Goal: Transaction & Acquisition: Purchase product/service

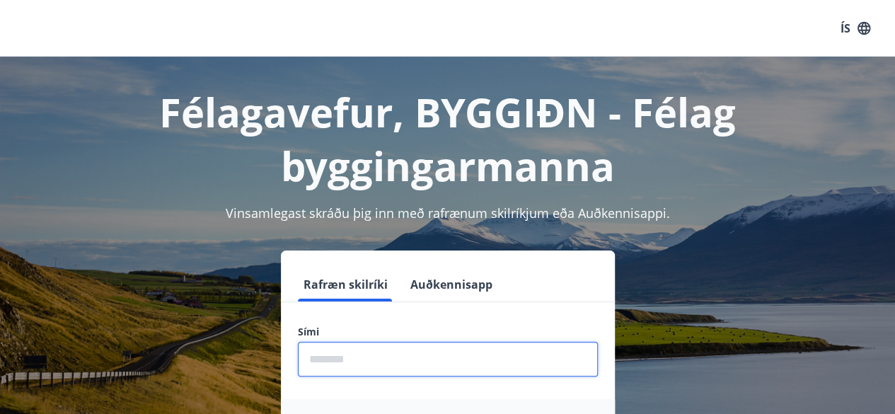
click at [366, 361] on input "phone" at bounding box center [448, 359] width 300 height 35
type input "********"
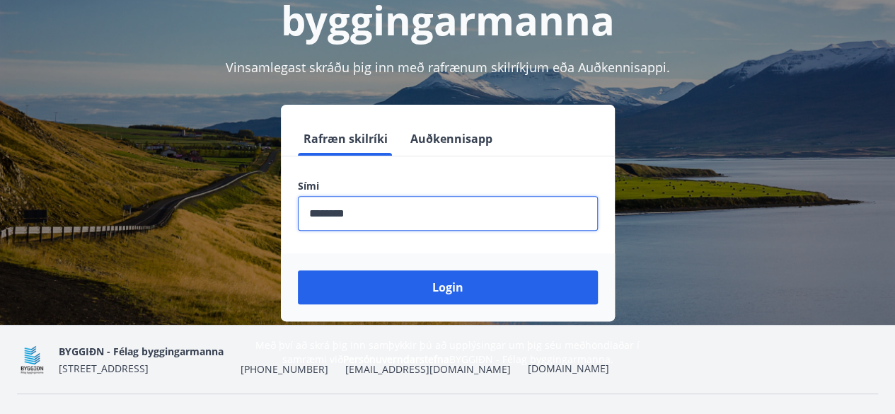
scroll to position [149, 0]
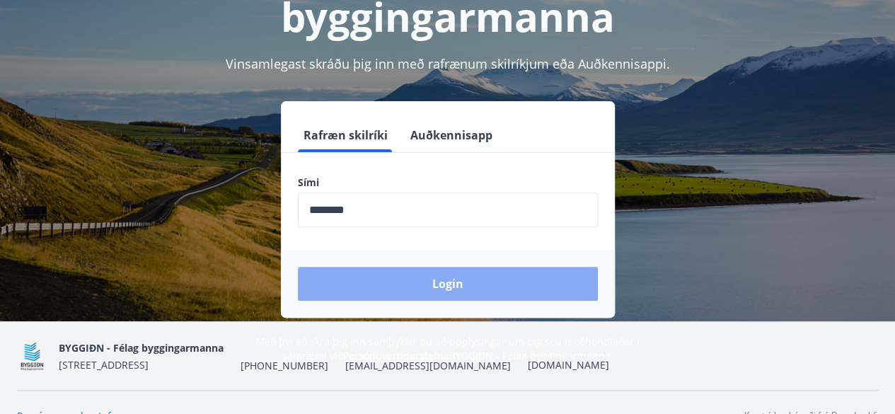
click at [442, 286] on button "Login" at bounding box center [448, 284] width 300 height 34
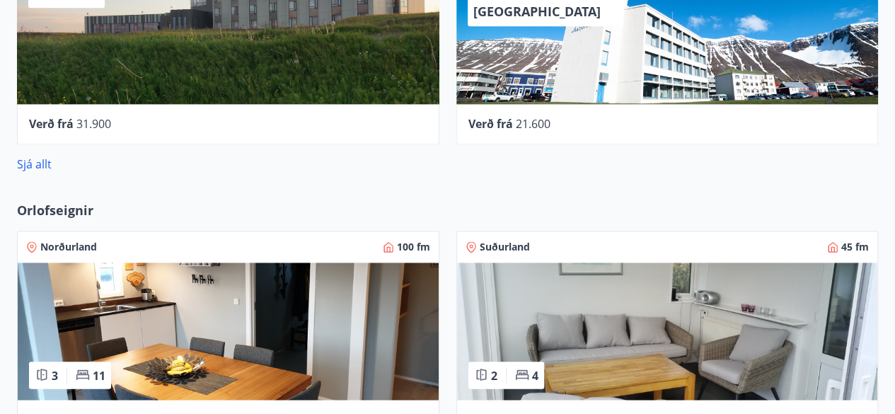
scroll to position [977, 0]
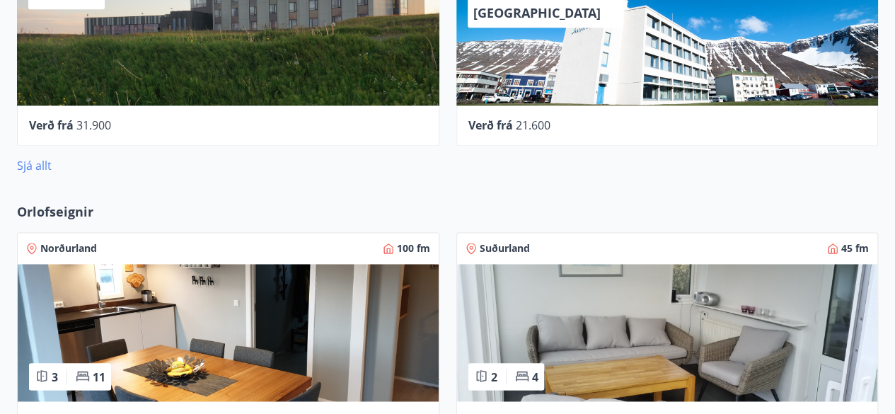
click at [42, 166] on link "Sjá allt" at bounding box center [34, 166] width 35 height 16
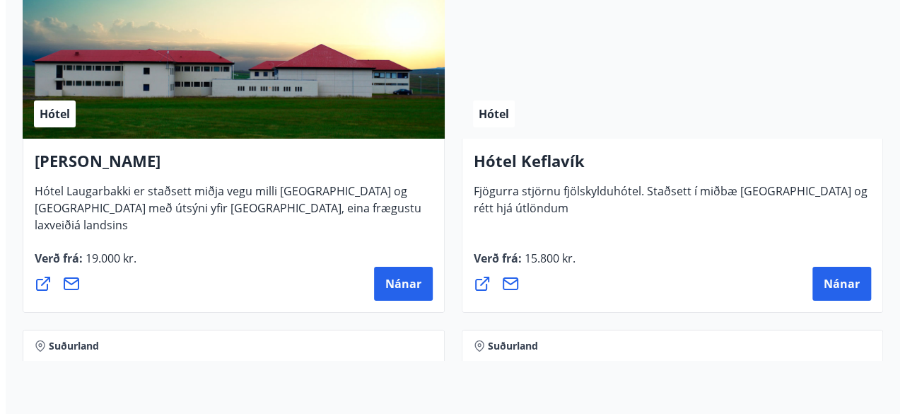
scroll to position [5138, 0]
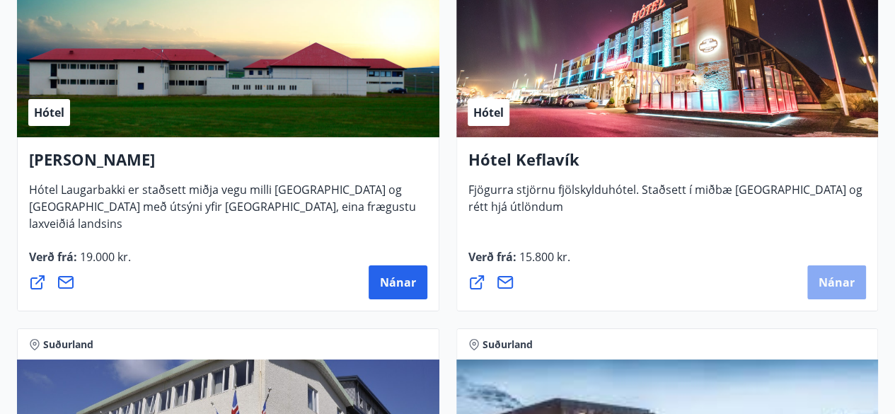
click at [828, 275] on span "Nánar" at bounding box center [836, 282] width 36 height 16
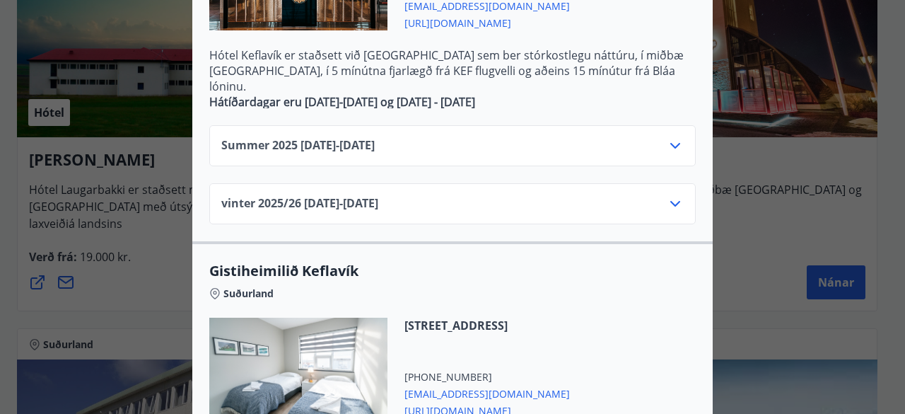
scroll to position [448, 0]
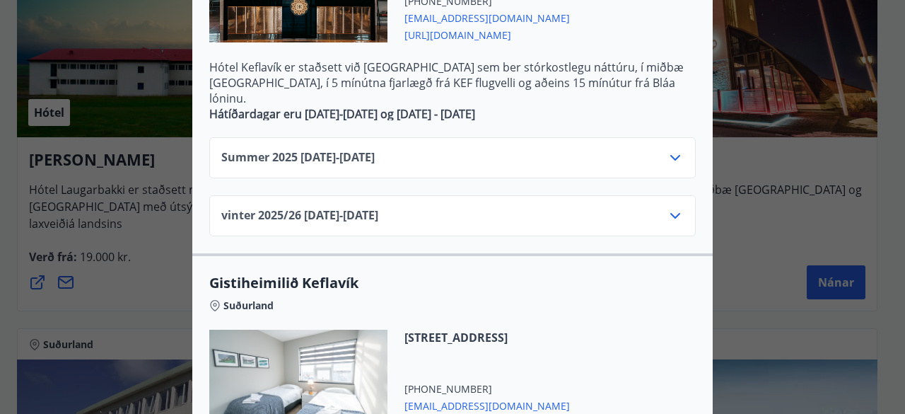
click at [668, 149] on icon at bounding box center [675, 157] width 17 height 17
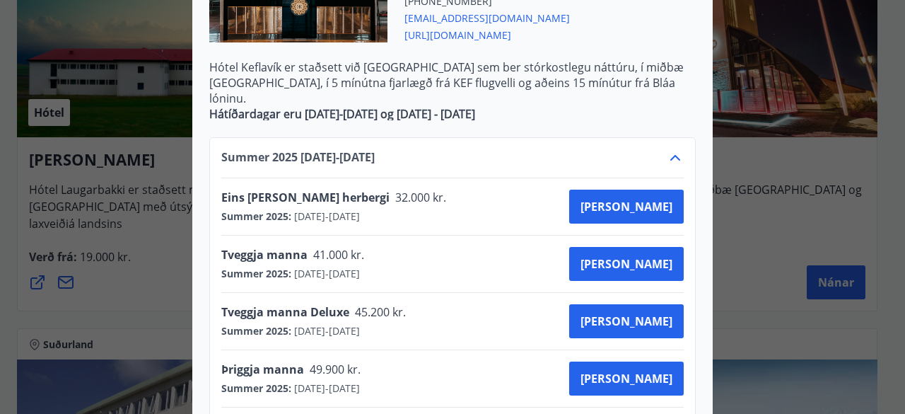
click at [668, 149] on icon at bounding box center [675, 157] width 17 height 17
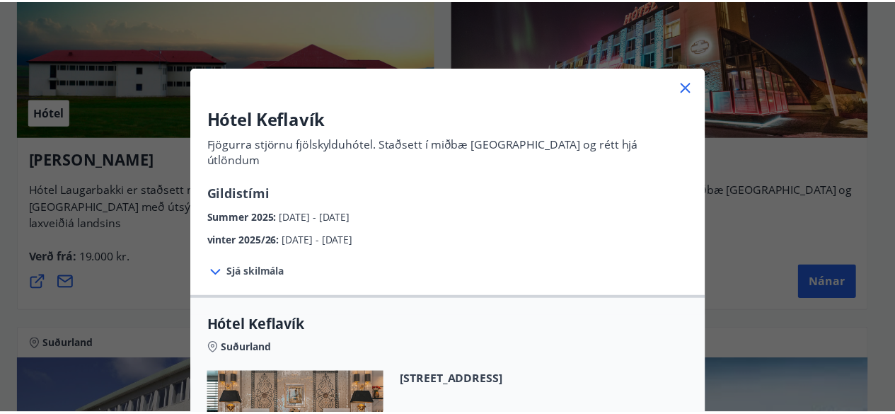
scroll to position [0, 0]
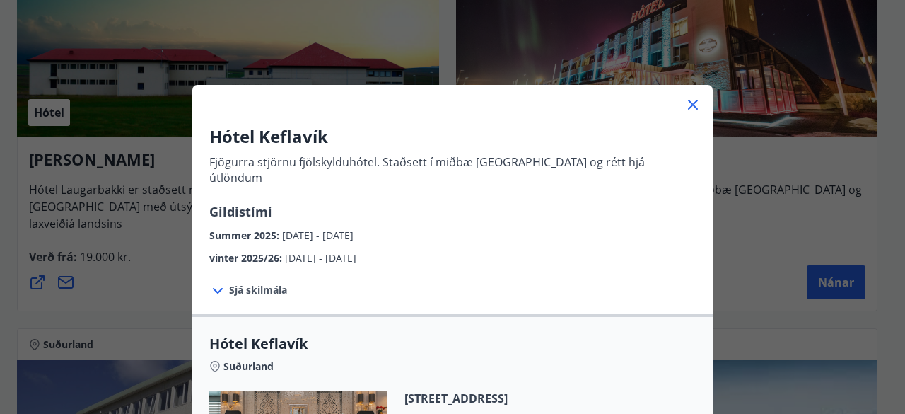
click at [685, 105] on icon at bounding box center [693, 104] width 17 height 17
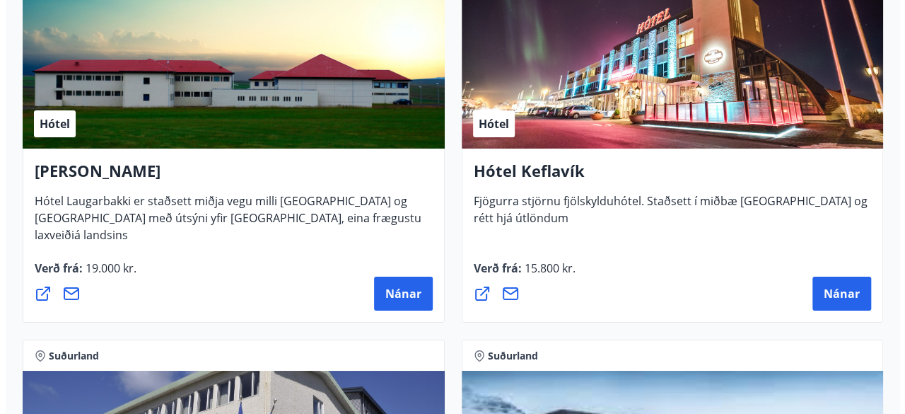
scroll to position [5125, 0]
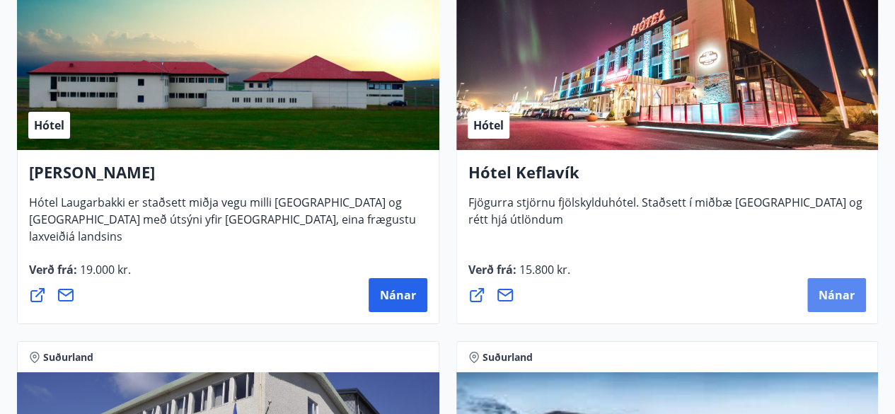
click at [840, 289] on span "Nánar" at bounding box center [836, 295] width 36 height 16
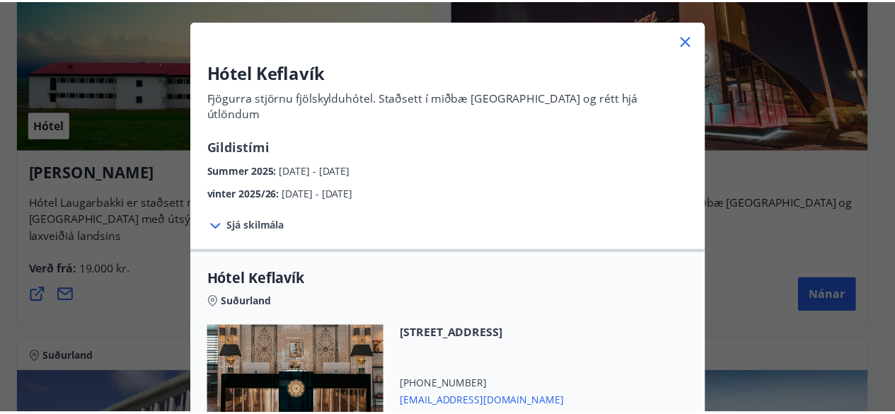
scroll to position [0, 0]
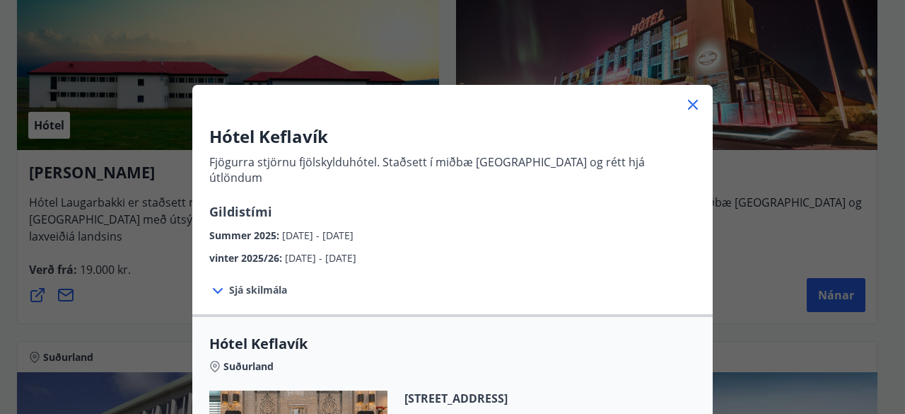
click at [685, 100] on icon at bounding box center [693, 104] width 17 height 17
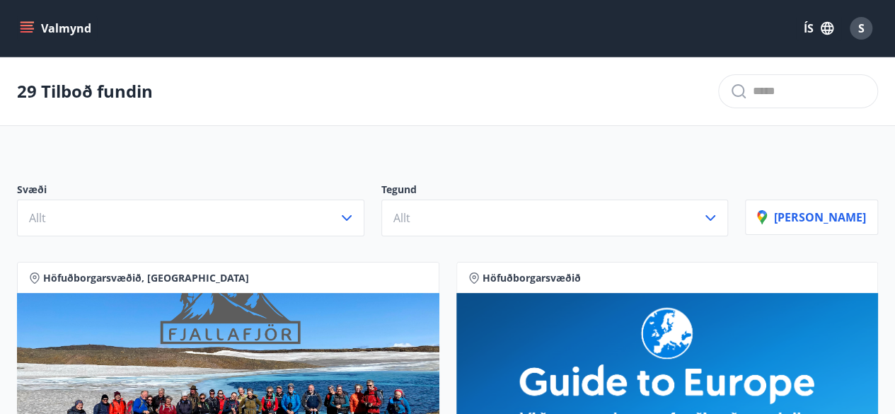
click at [826, 25] on icon "button" at bounding box center [826, 28] width 13 height 13
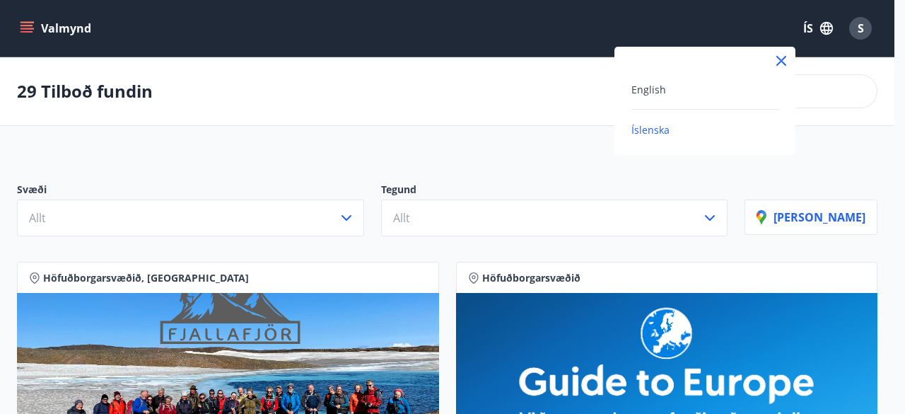
click at [826, 25] on div at bounding box center [452, 207] width 905 height 414
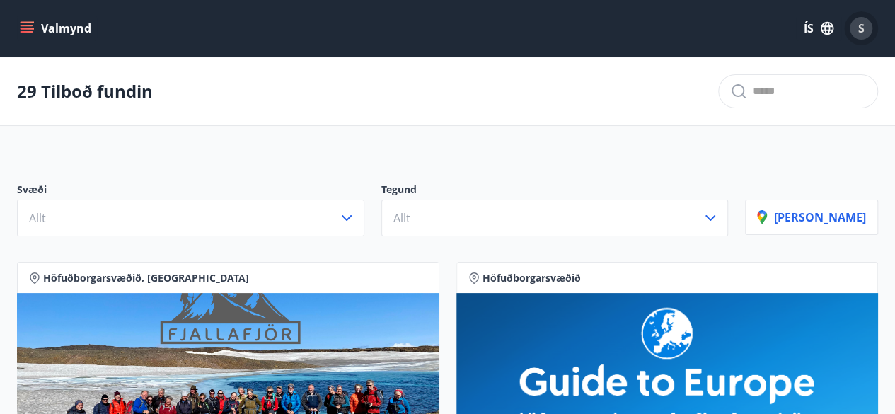
click at [861, 25] on span "S" at bounding box center [861, 29] width 6 height 16
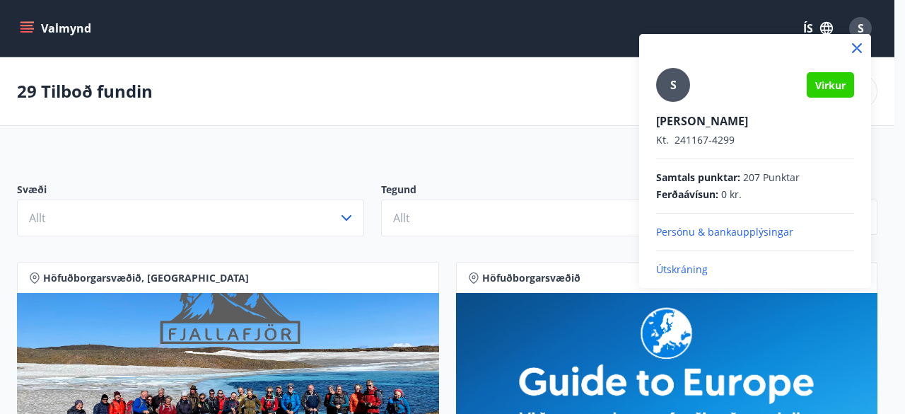
click at [696, 268] on p "Útskráning" at bounding box center [755, 269] width 198 height 14
